Goal: Check status: Verify the current state of an ongoing process or item

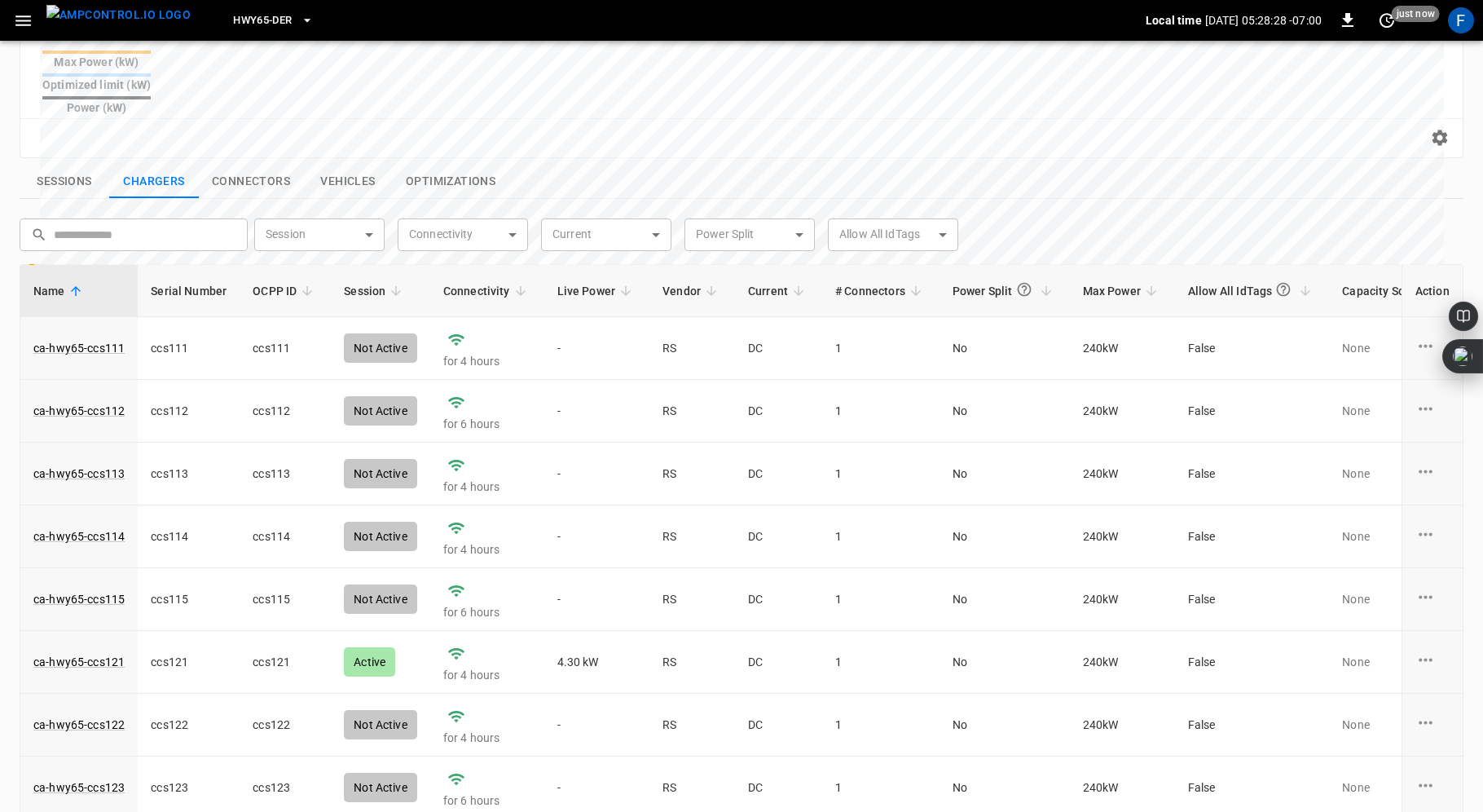
scroll to position [528, 0]
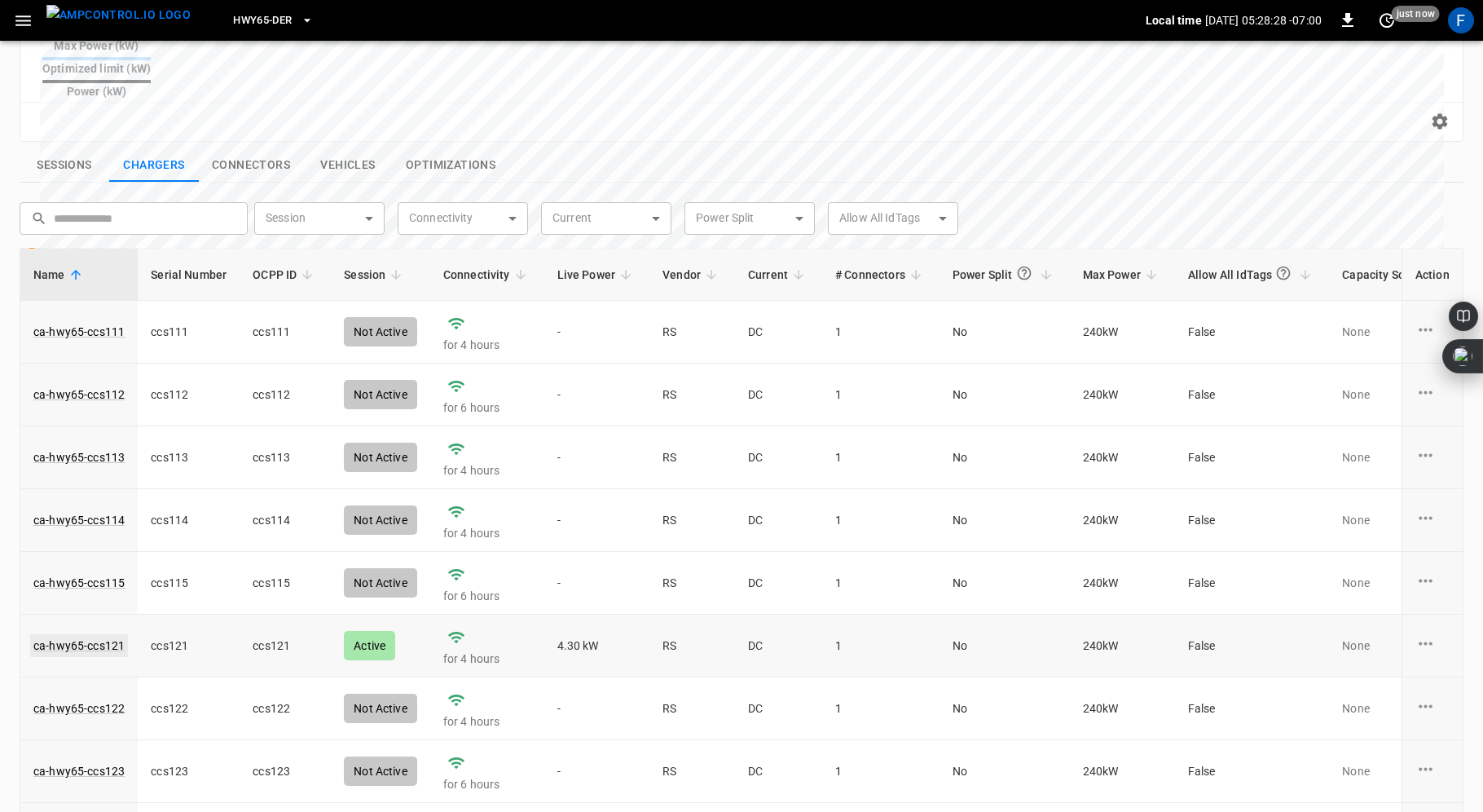
click at [75, 634] on link "ca-hwy65-ccs121" at bounding box center [78, 646] width 98 height 23
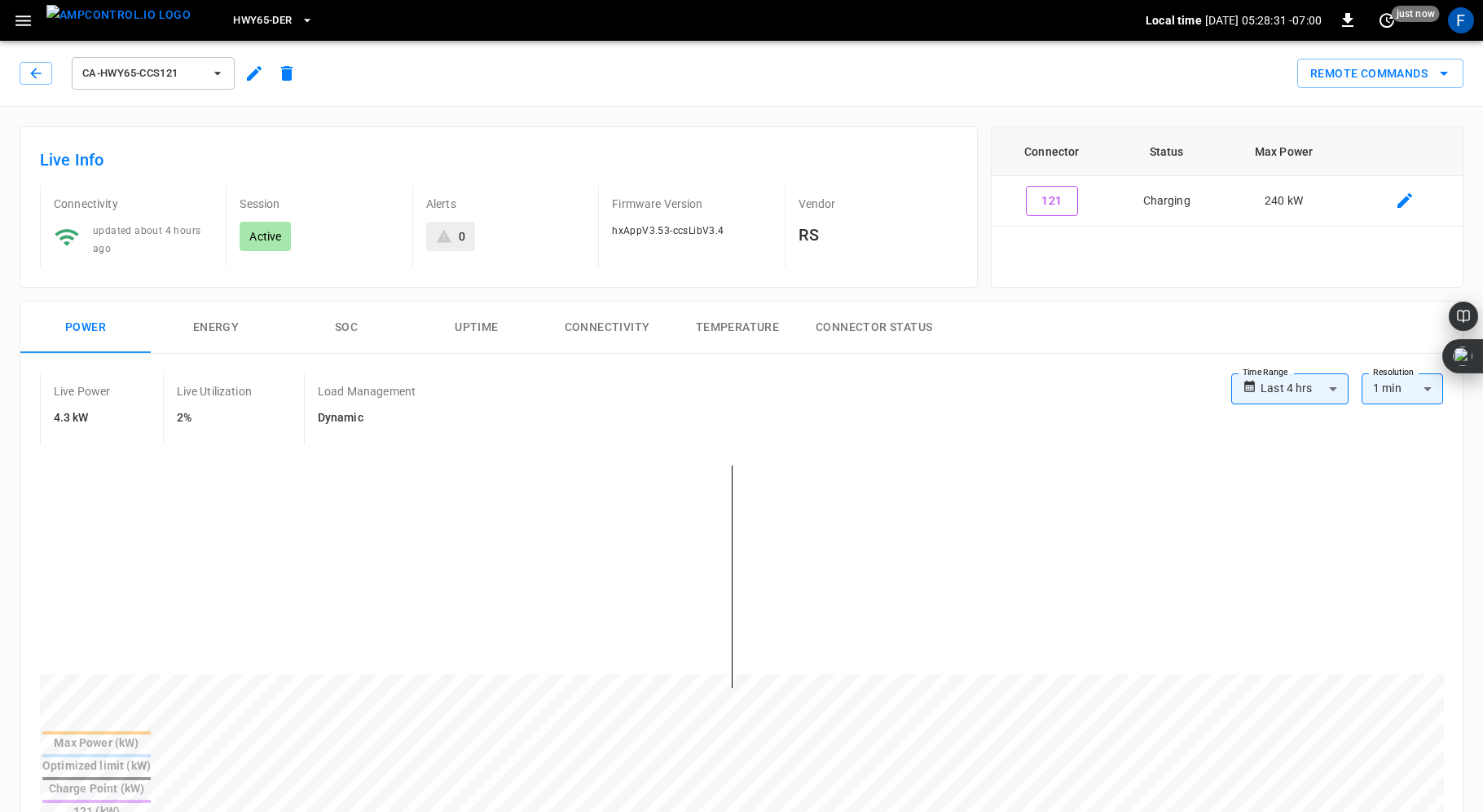
scroll to position [353, 0]
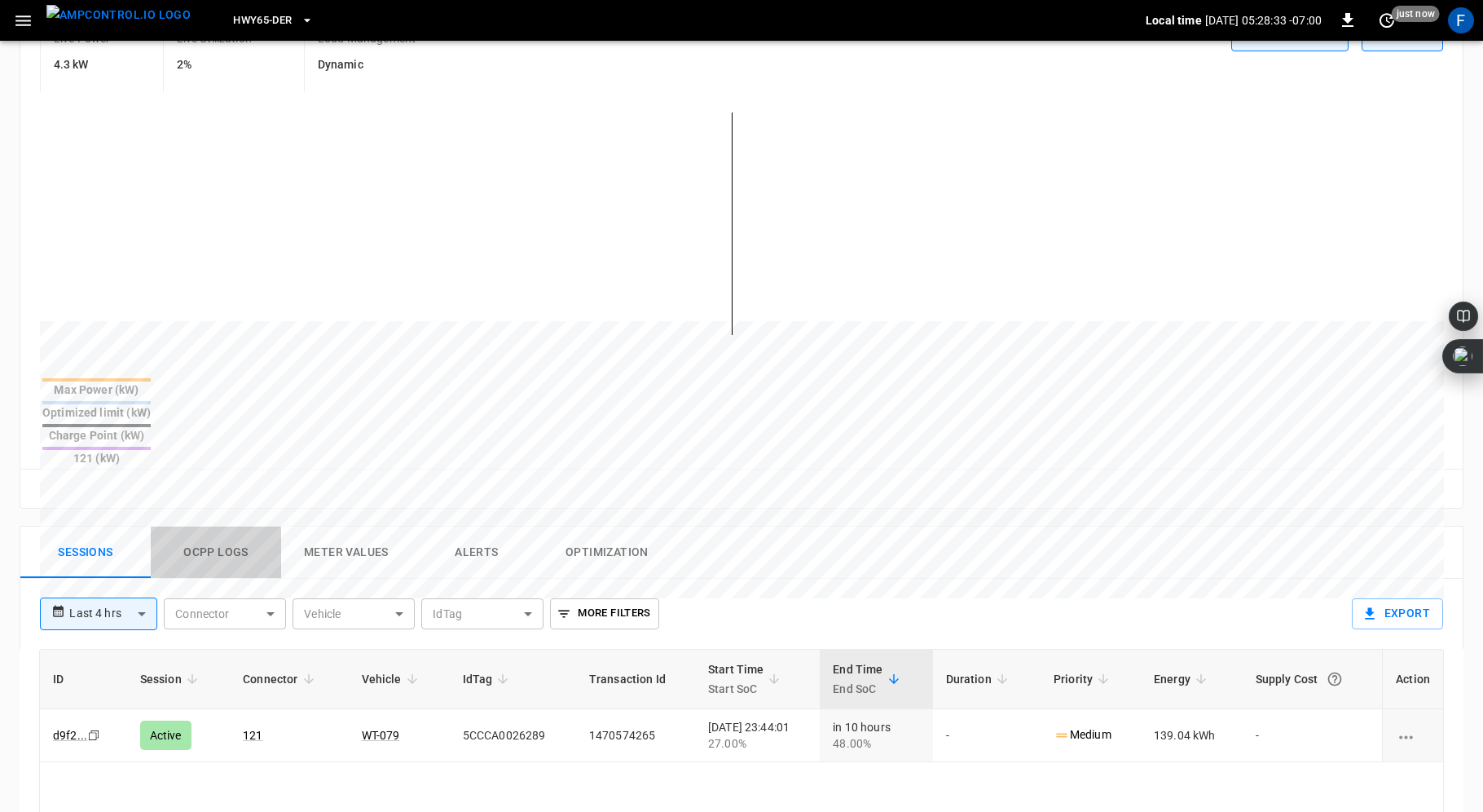
click at [224, 526] on button "Ocpp logs" at bounding box center [216, 553] width 131 height 52
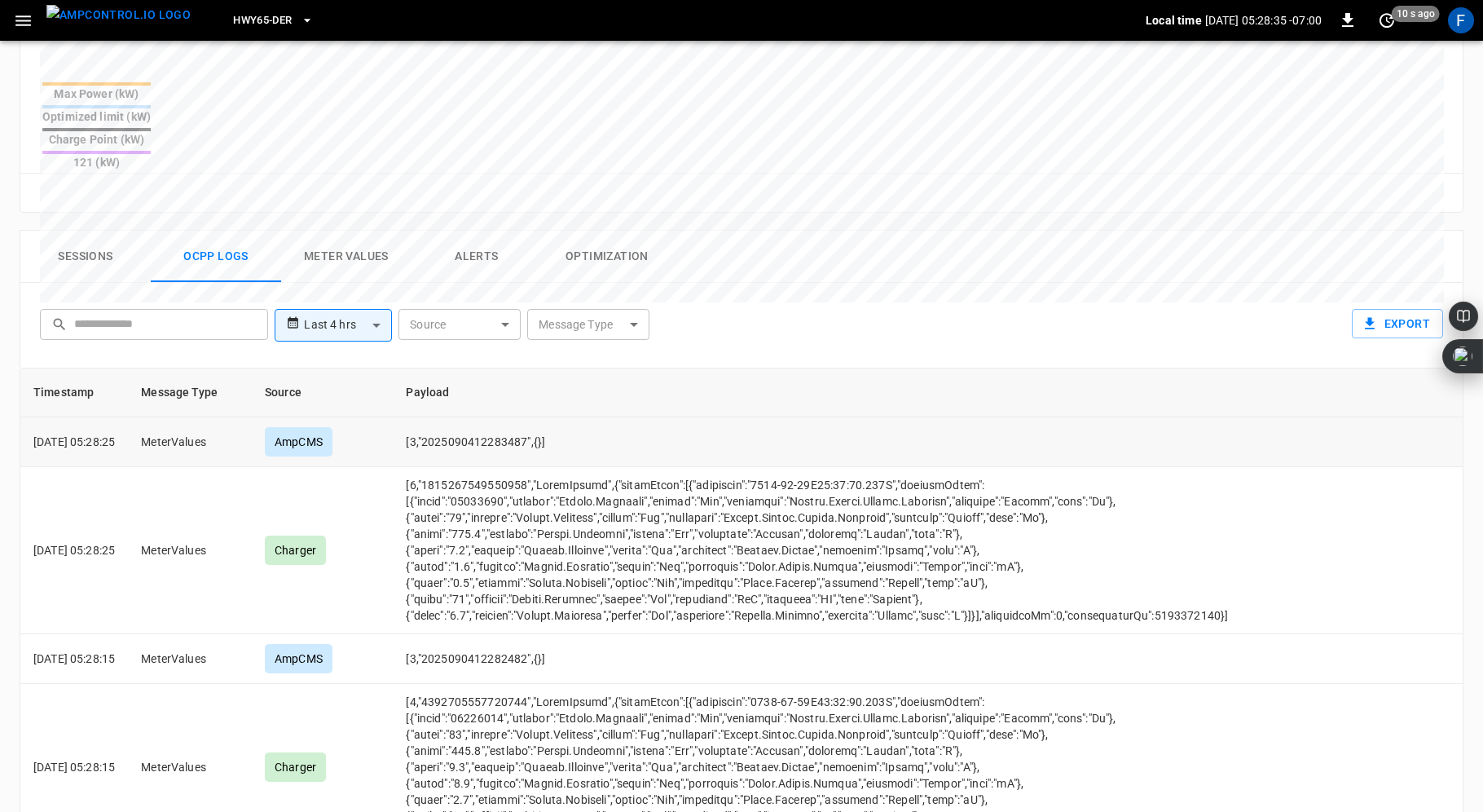
scroll to position [586, 0]
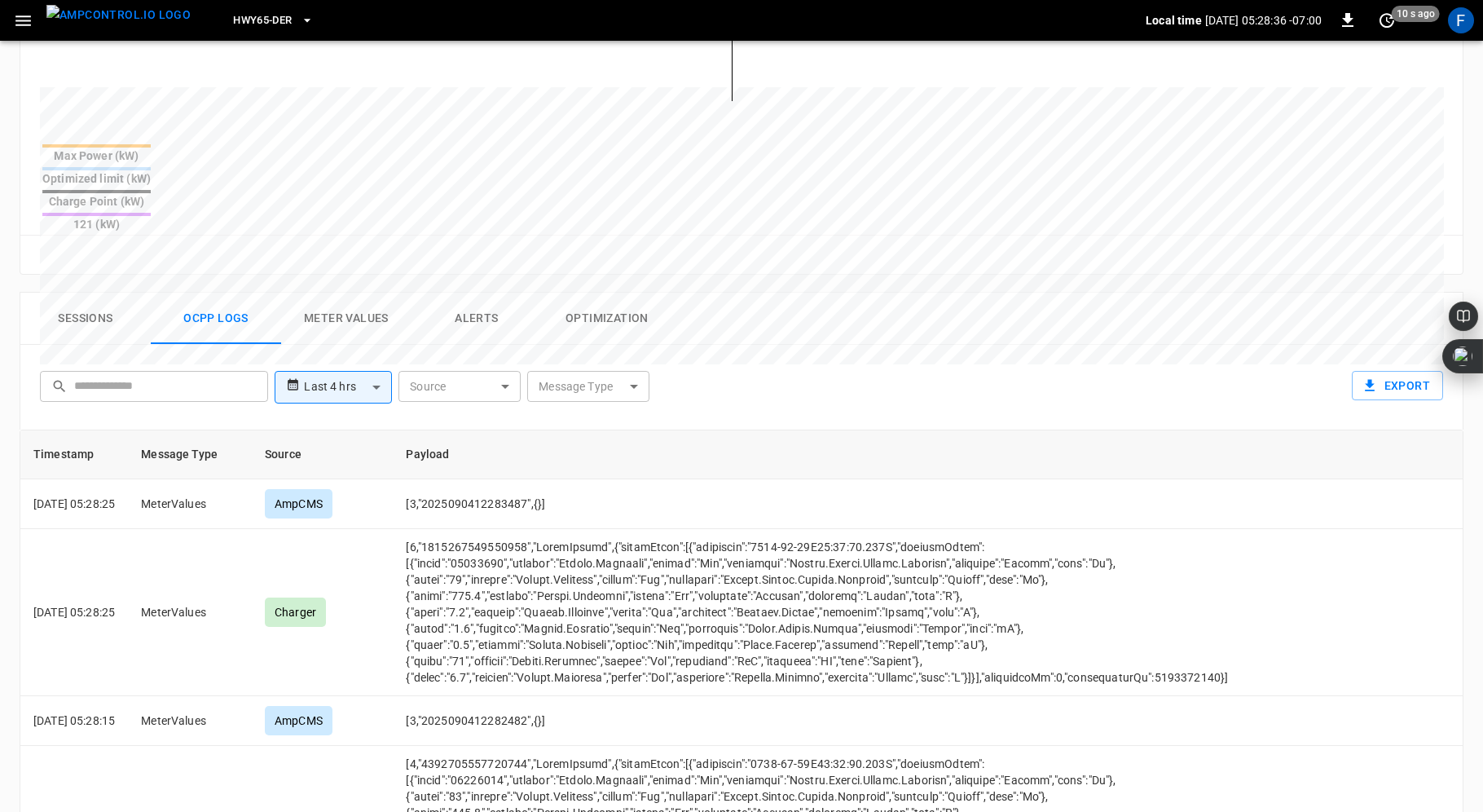
click at [628, 322] on body "**********" at bounding box center [742, 237] width 1483 height 1648
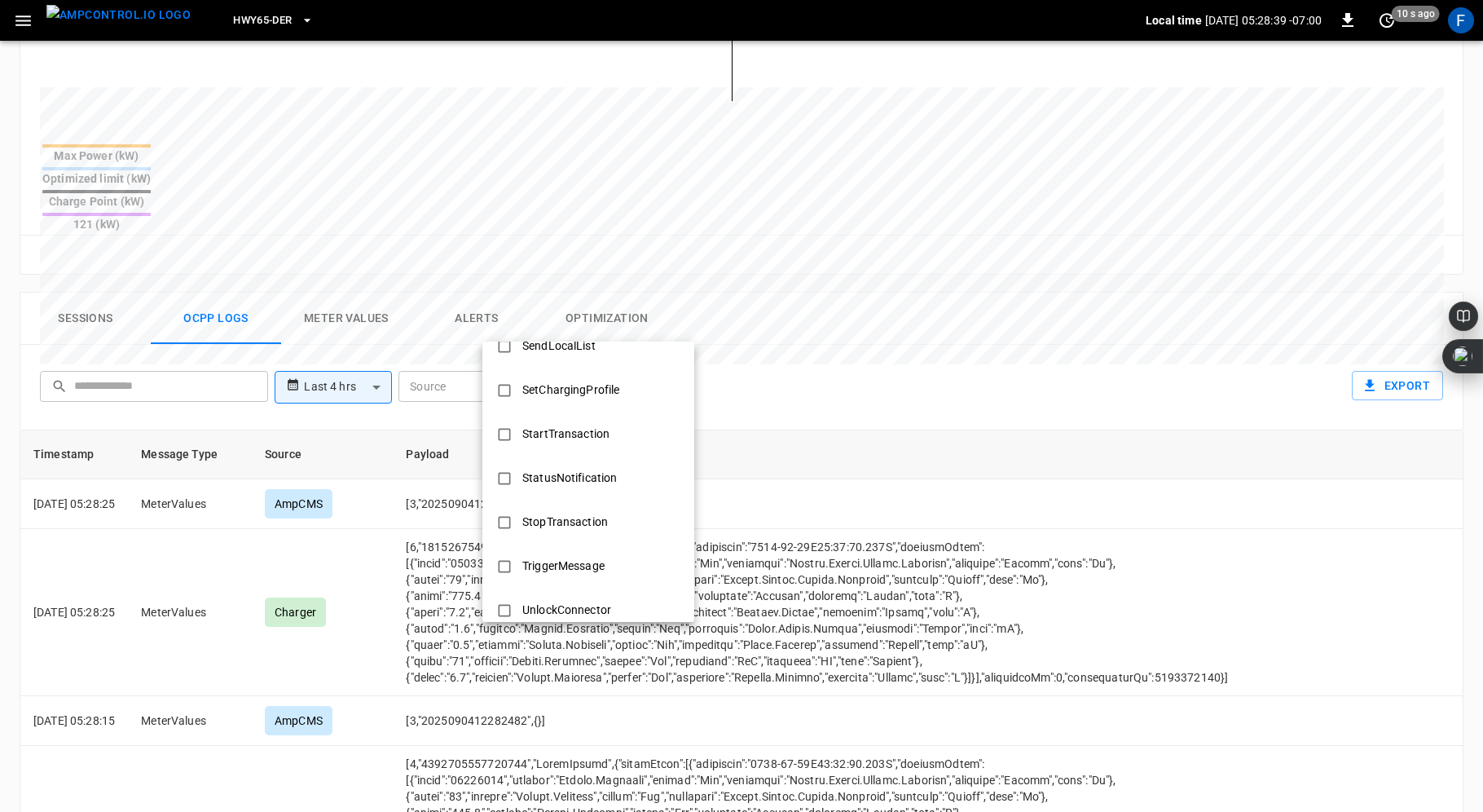
scroll to position [721, 0]
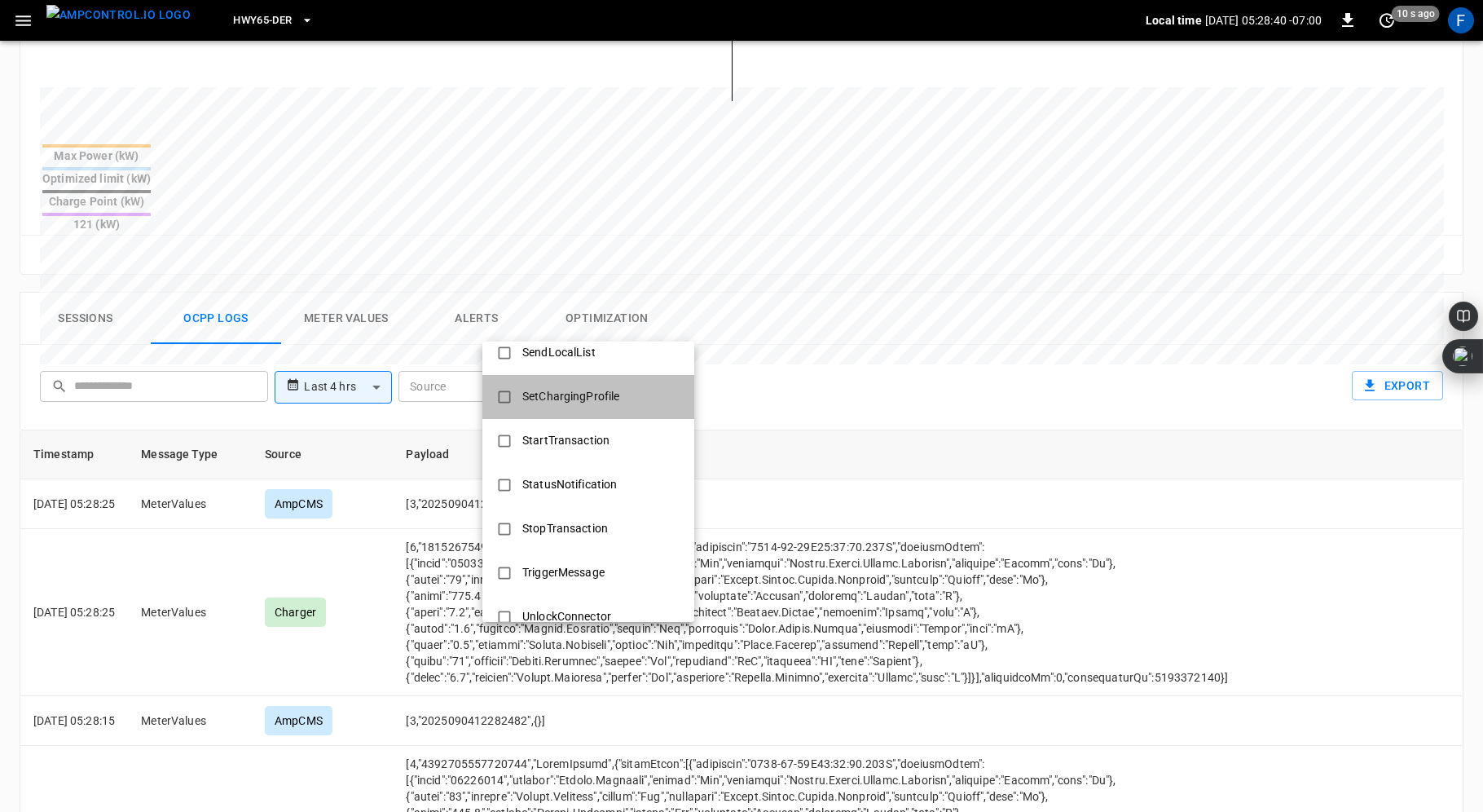
click at [561, 393] on div "SetChargingProfile" at bounding box center [571, 396] width 116 height 30
type input "**********"
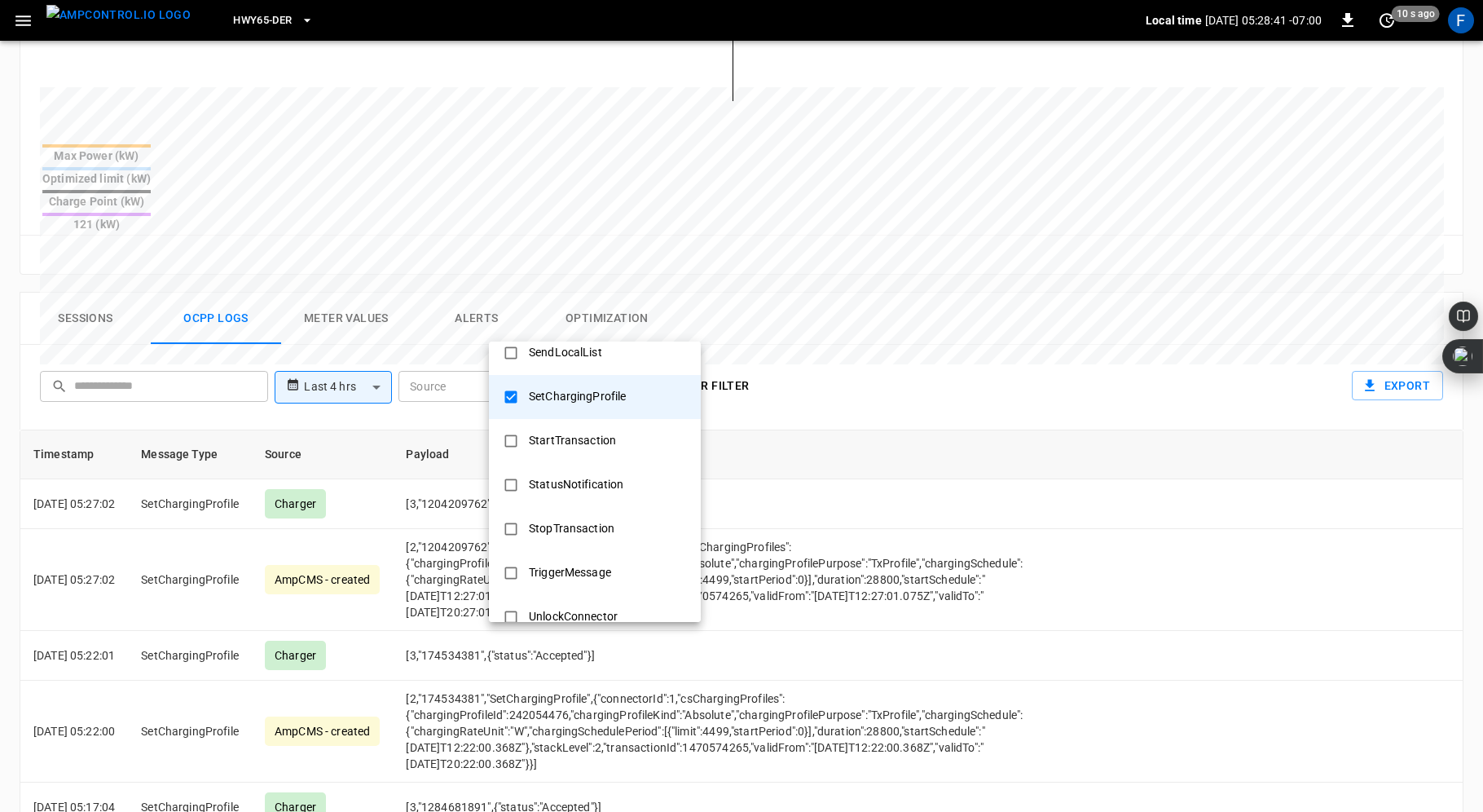
click at [894, 314] on div at bounding box center [742, 406] width 1483 height 812
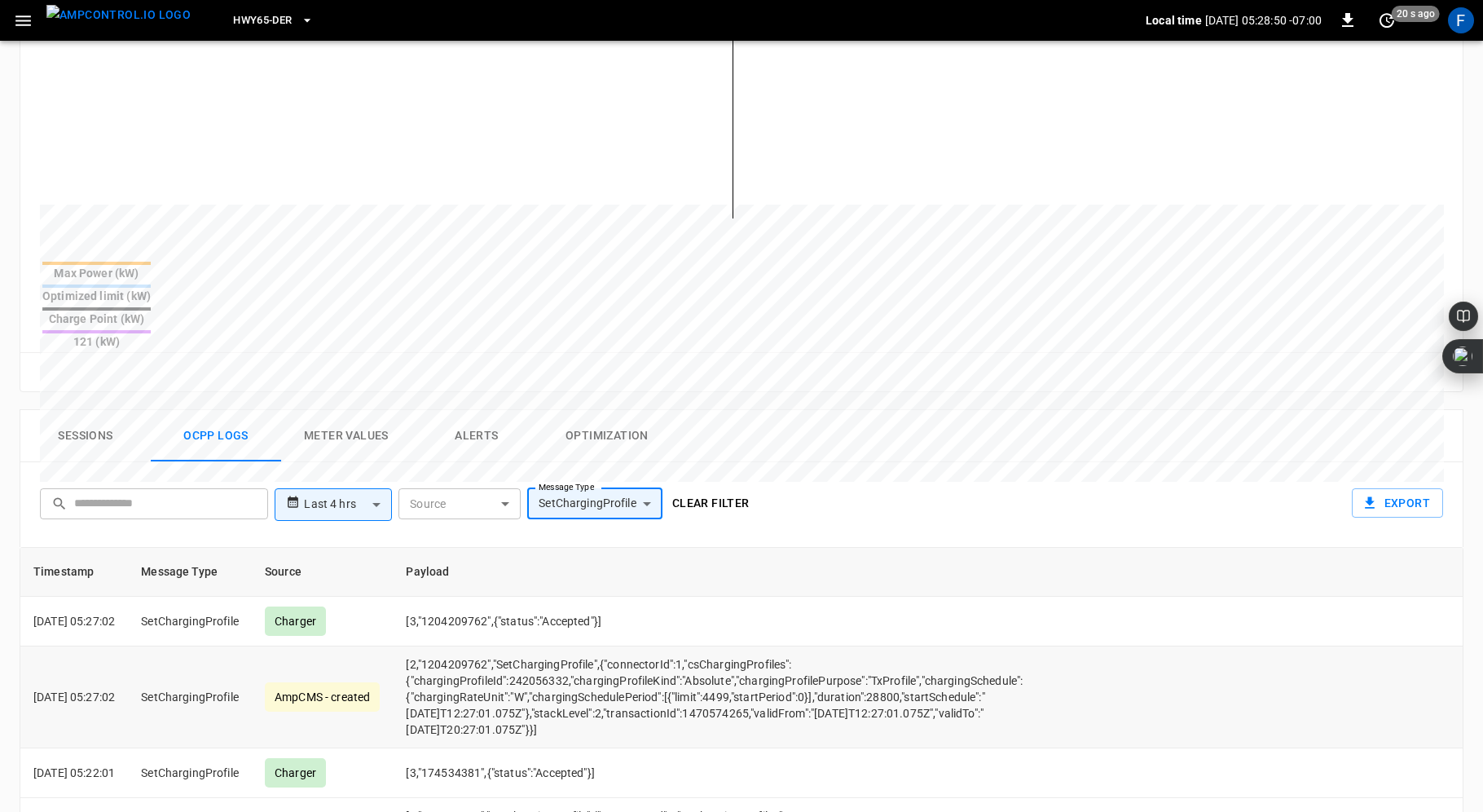
scroll to position [408, 0]
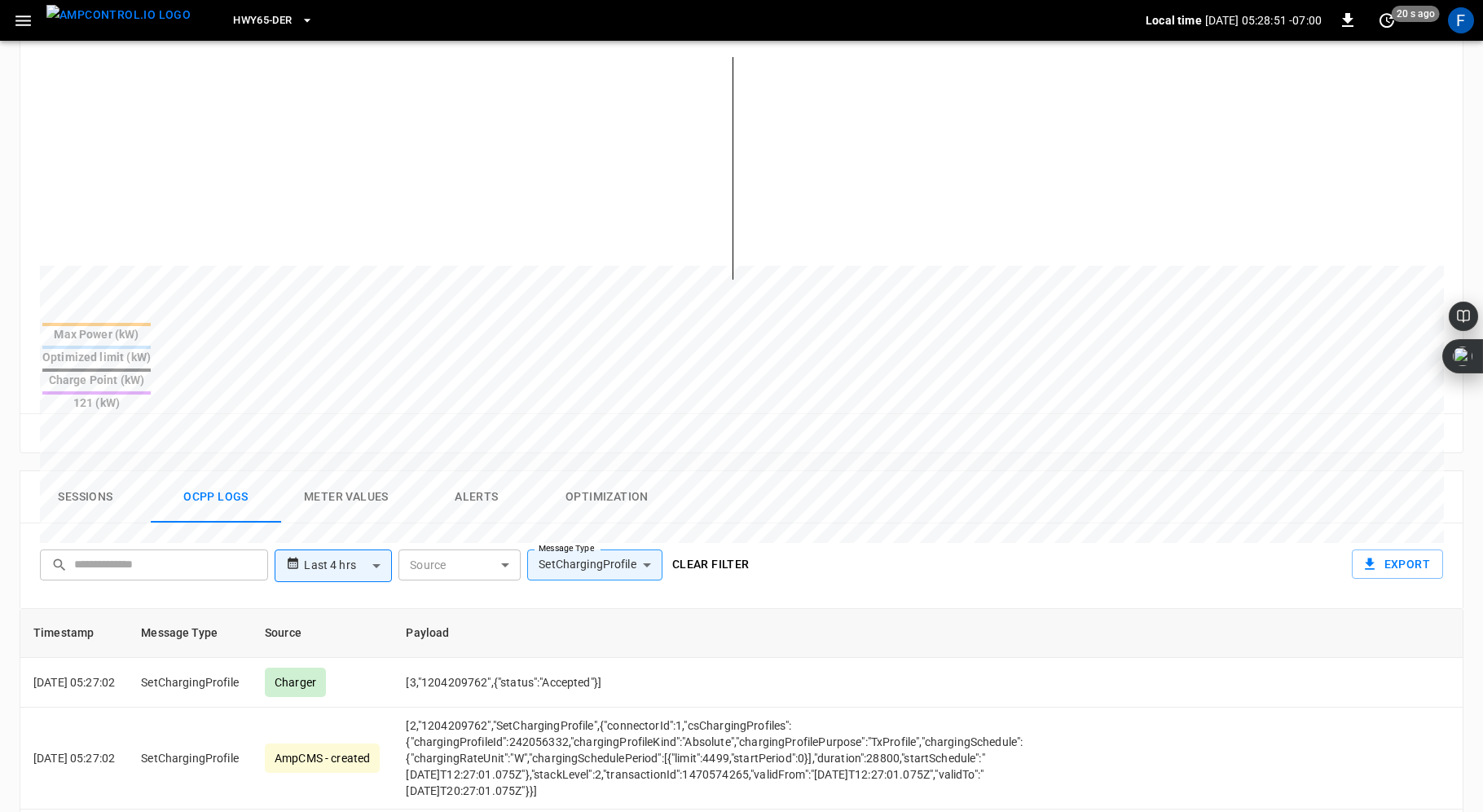
click at [844, 471] on div "Sessions Ocpp logs Meter Values Alerts Optimization" at bounding box center [742, 497] width 1442 height 52
click at [626, 471] on button "Optimization" at bounding box center [607, 497] width 131 height 52
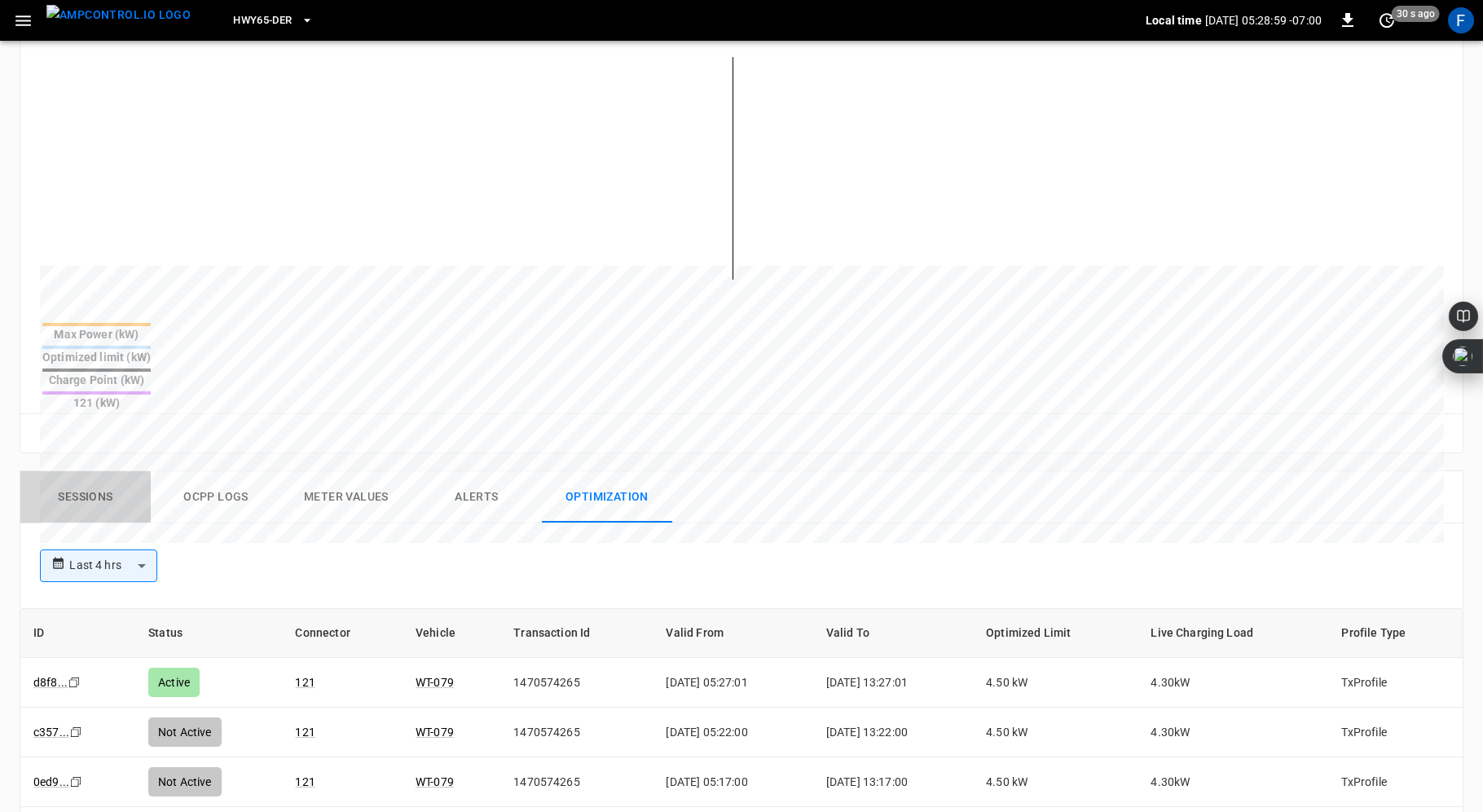
click at [89, 471] on button "Sessions" at bounding box center [85, 497] width 131 height 52
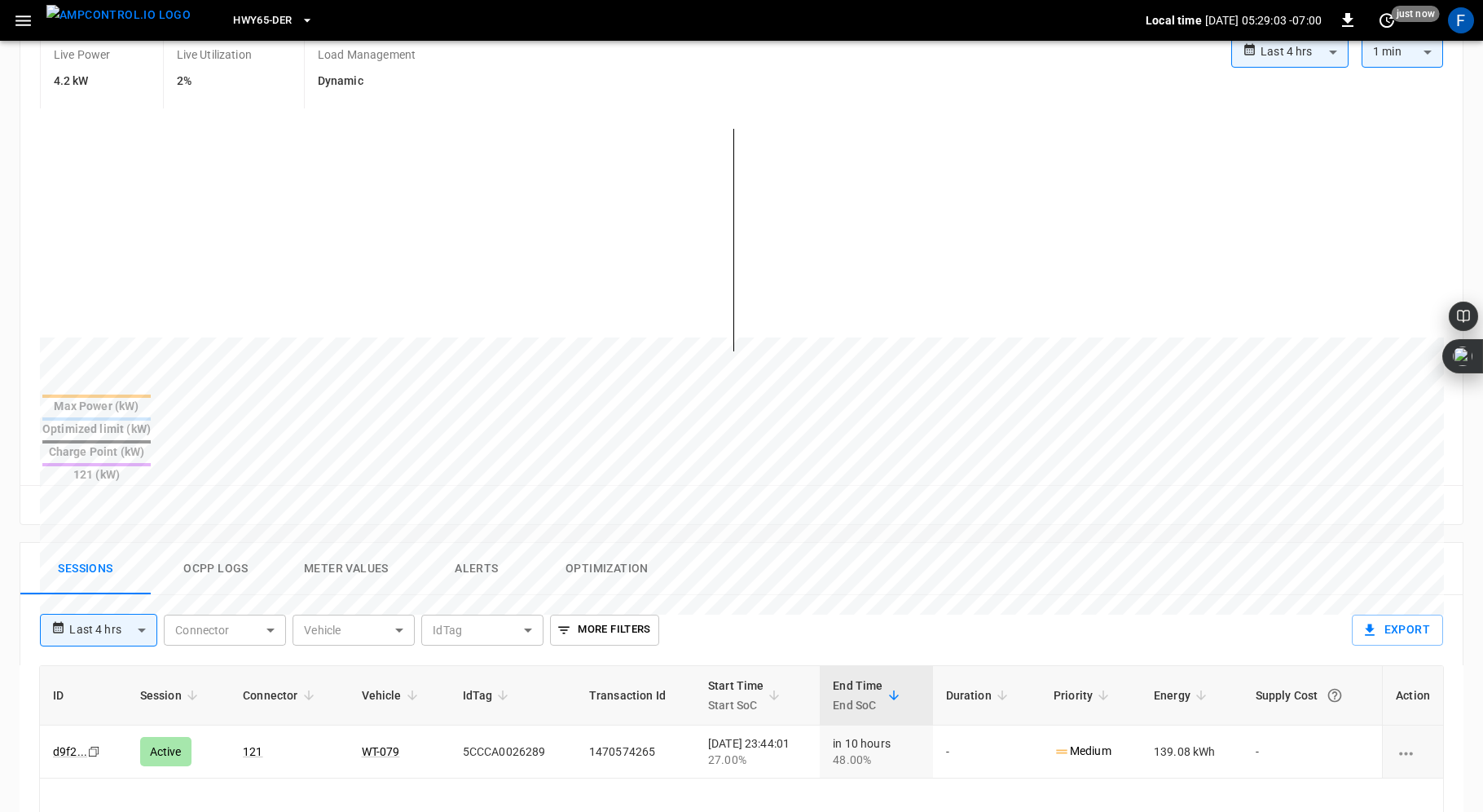
scroll to position [327, 0]
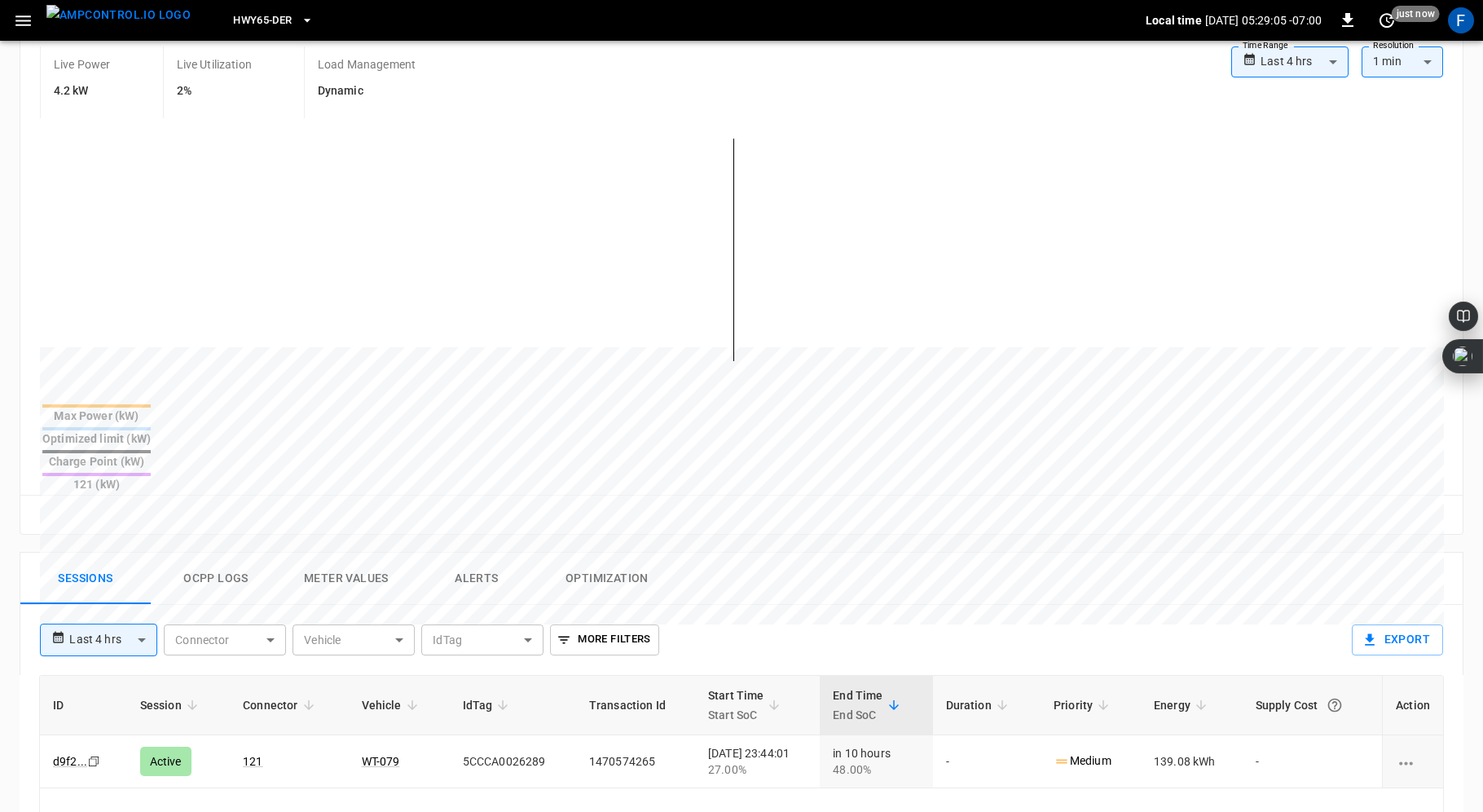
click at [198, 553] on button "Ocpp logs" at bounding box center [216, 579] width 131 height 52
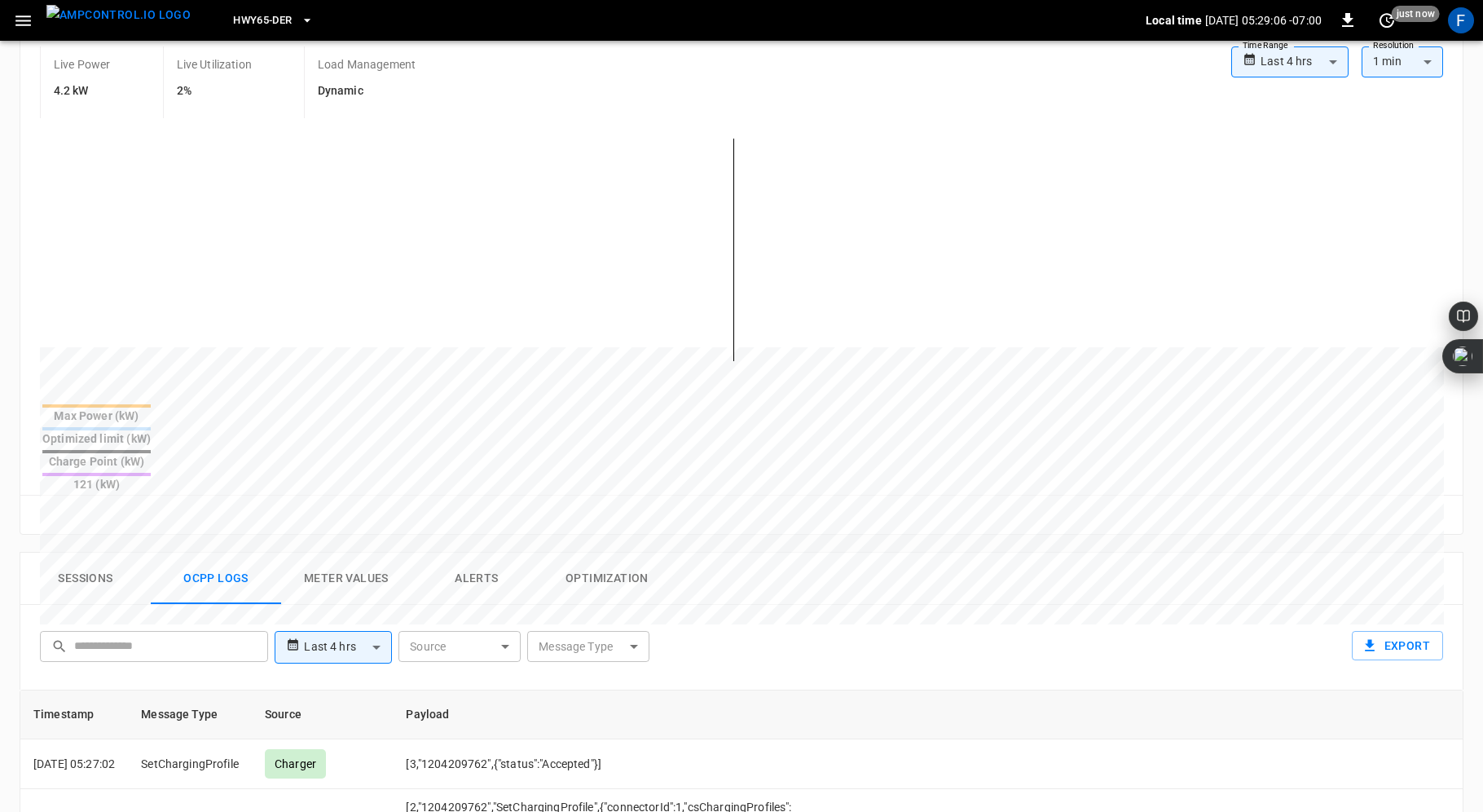
click at [627, 586] on body "**********" at bounding box center [742, 496] width 1483 height 1648
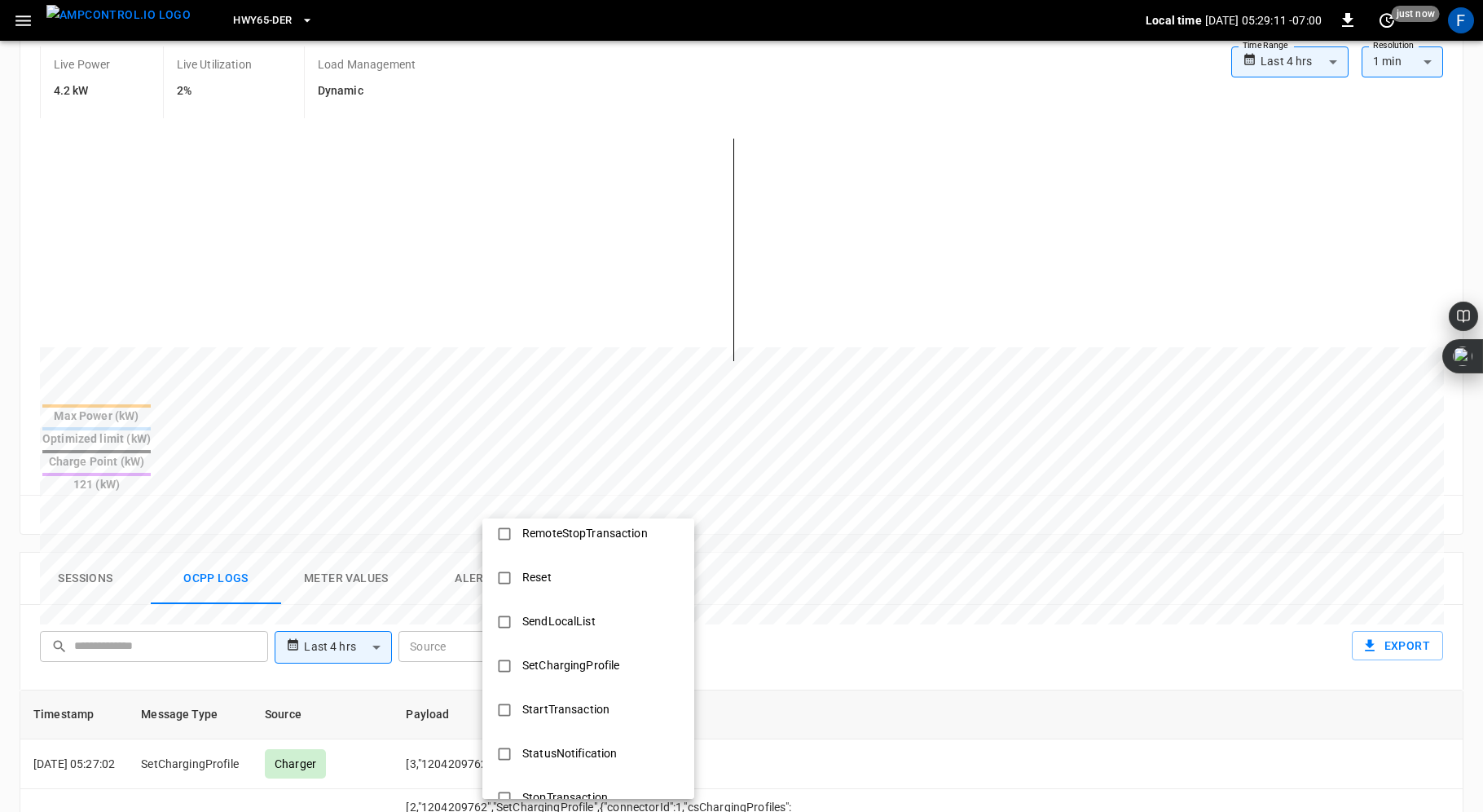
scroll to position [648, 0]
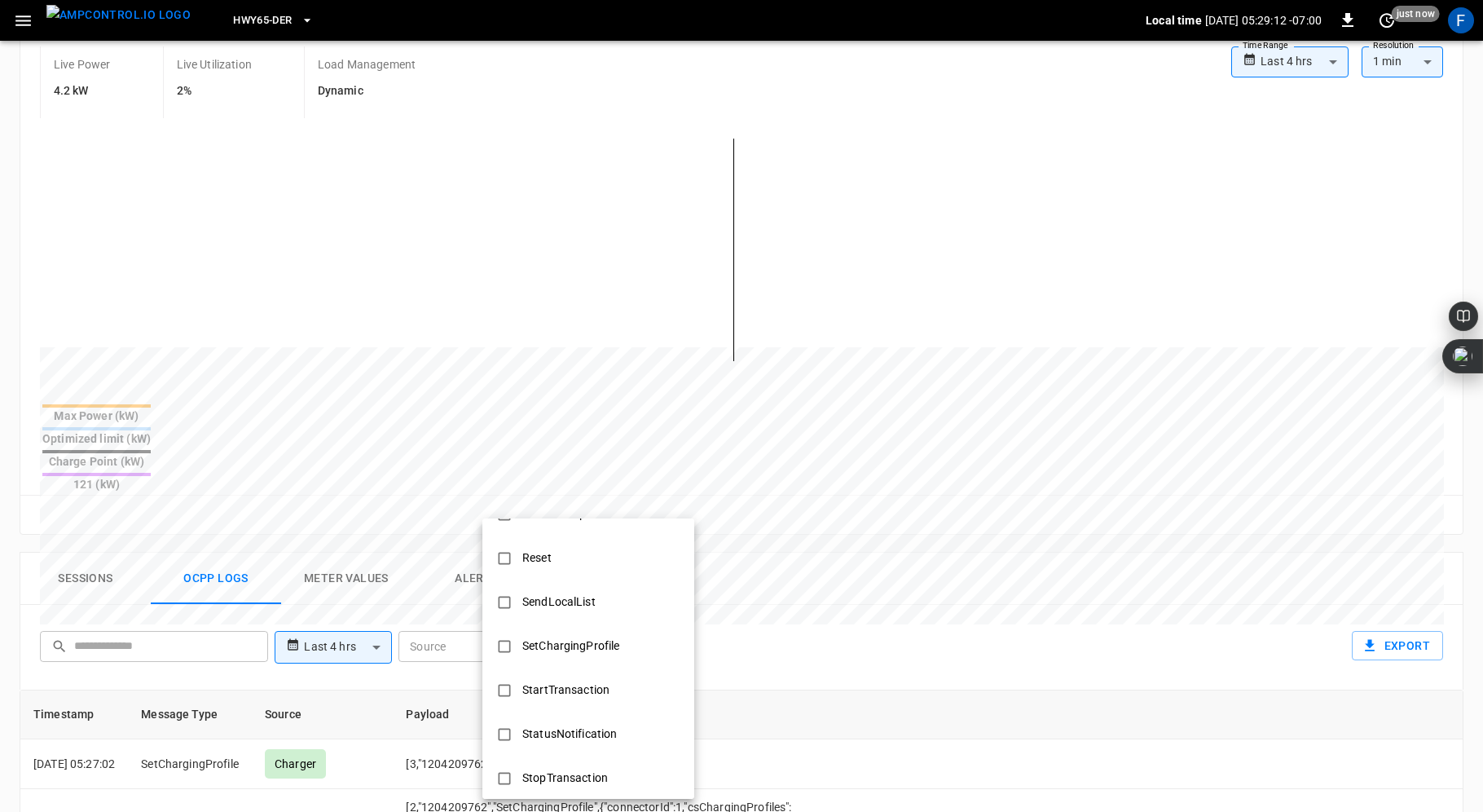
click at [586, 645] on div "SetChargingProfile" at bounding box center [571, 646] width 116 height 30
type input "**********"
click at [864, 562] on div at bounding box center [742, 406] width 1483 height 812
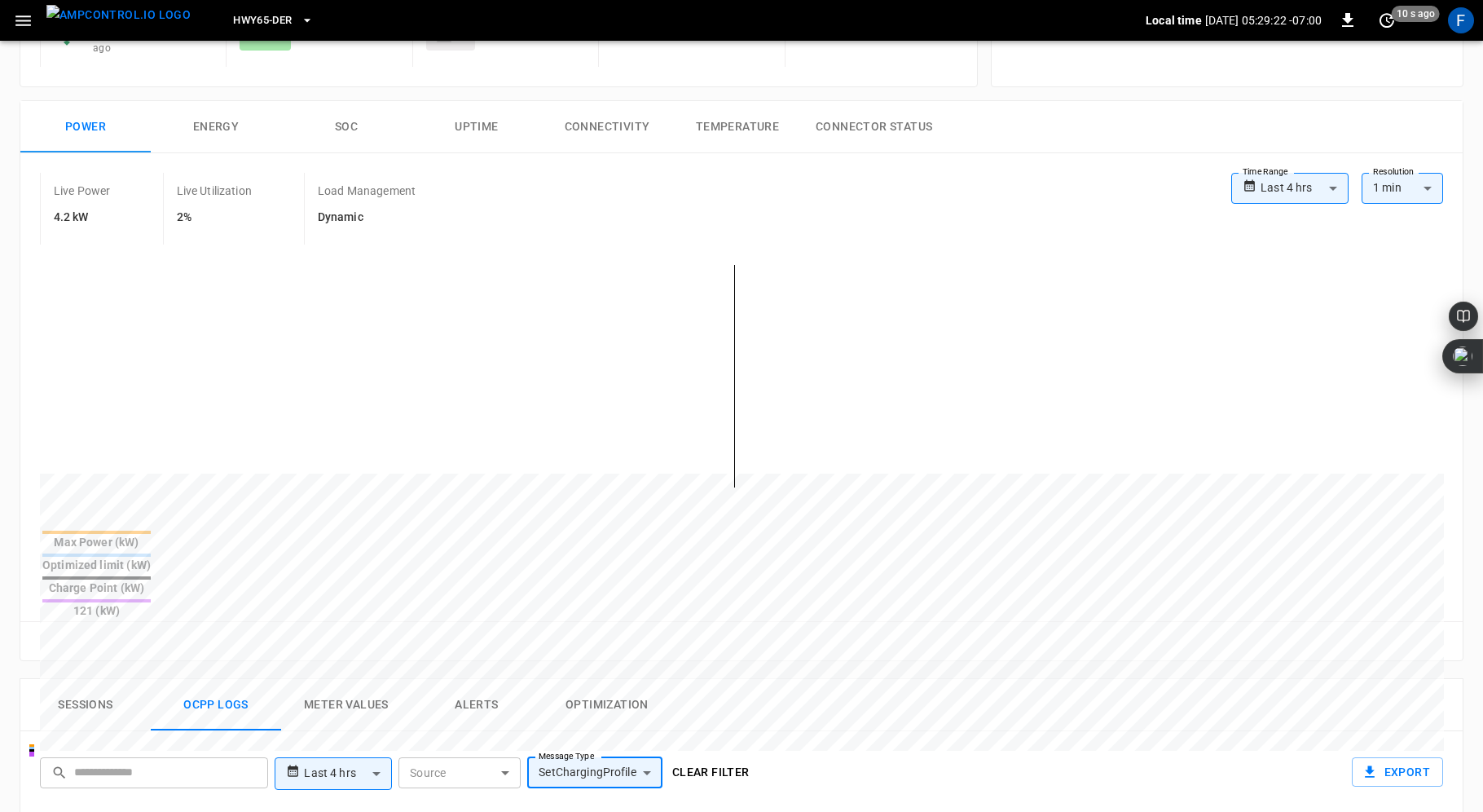
scroll to position [198, 0]
click at [340, 127] on button "SOC" at bounding box center [346, 129] width 131 height 52
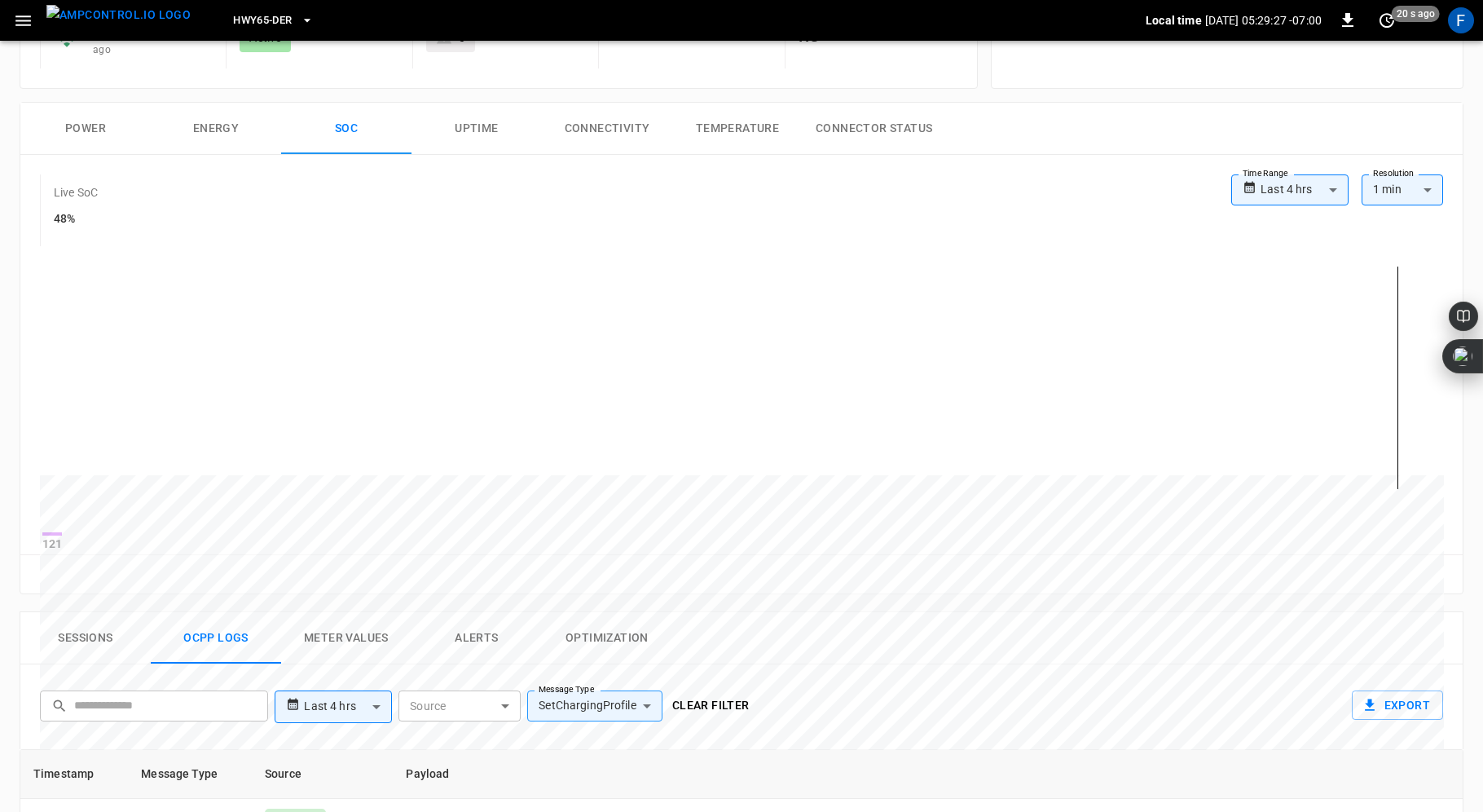
click at [96, 118] on button "Power" at bounding box center [85, 129] width 131 height 52
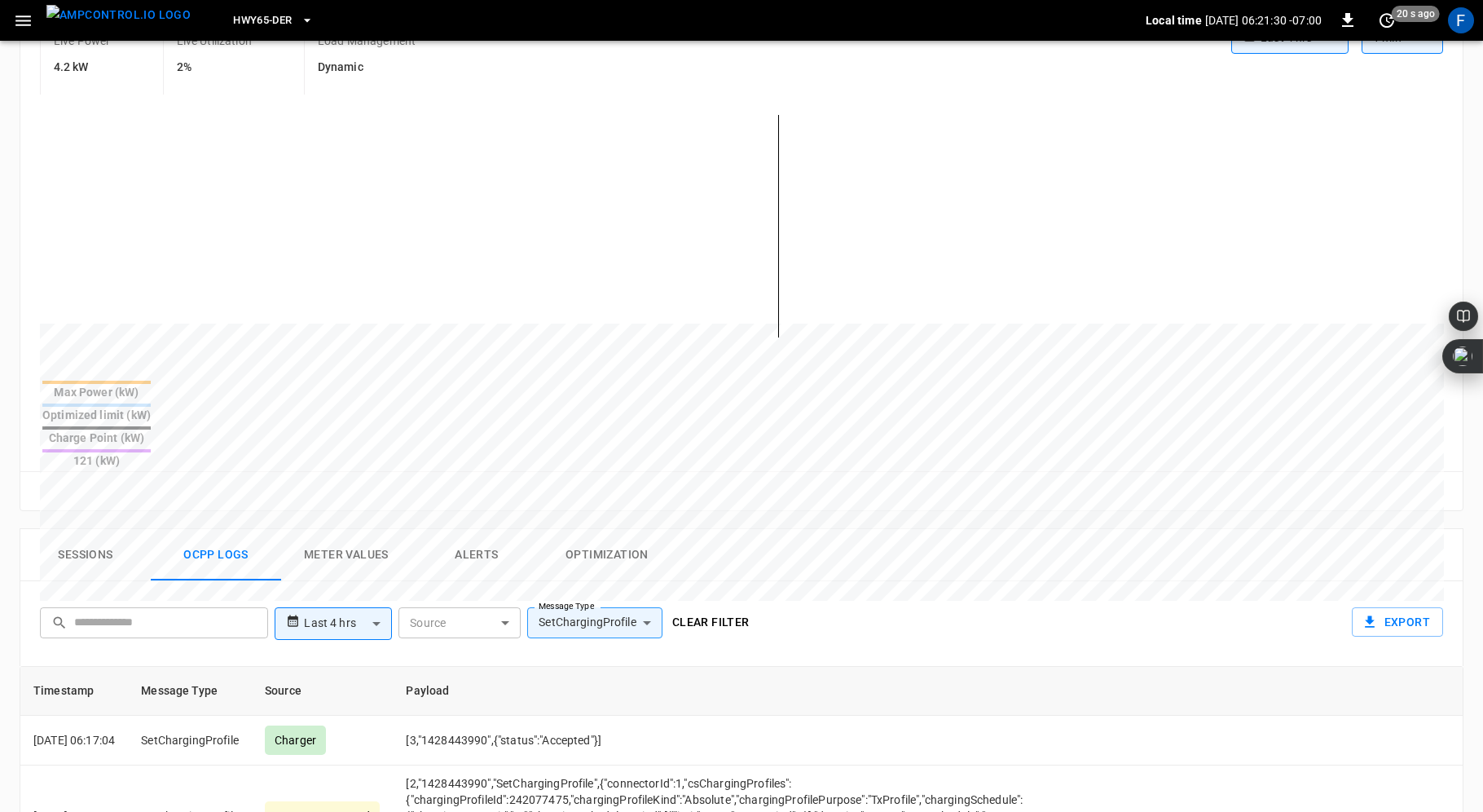
scroll to position [347, 0]
